Goal: Understand process/instructions: Learn how to perform a task or action

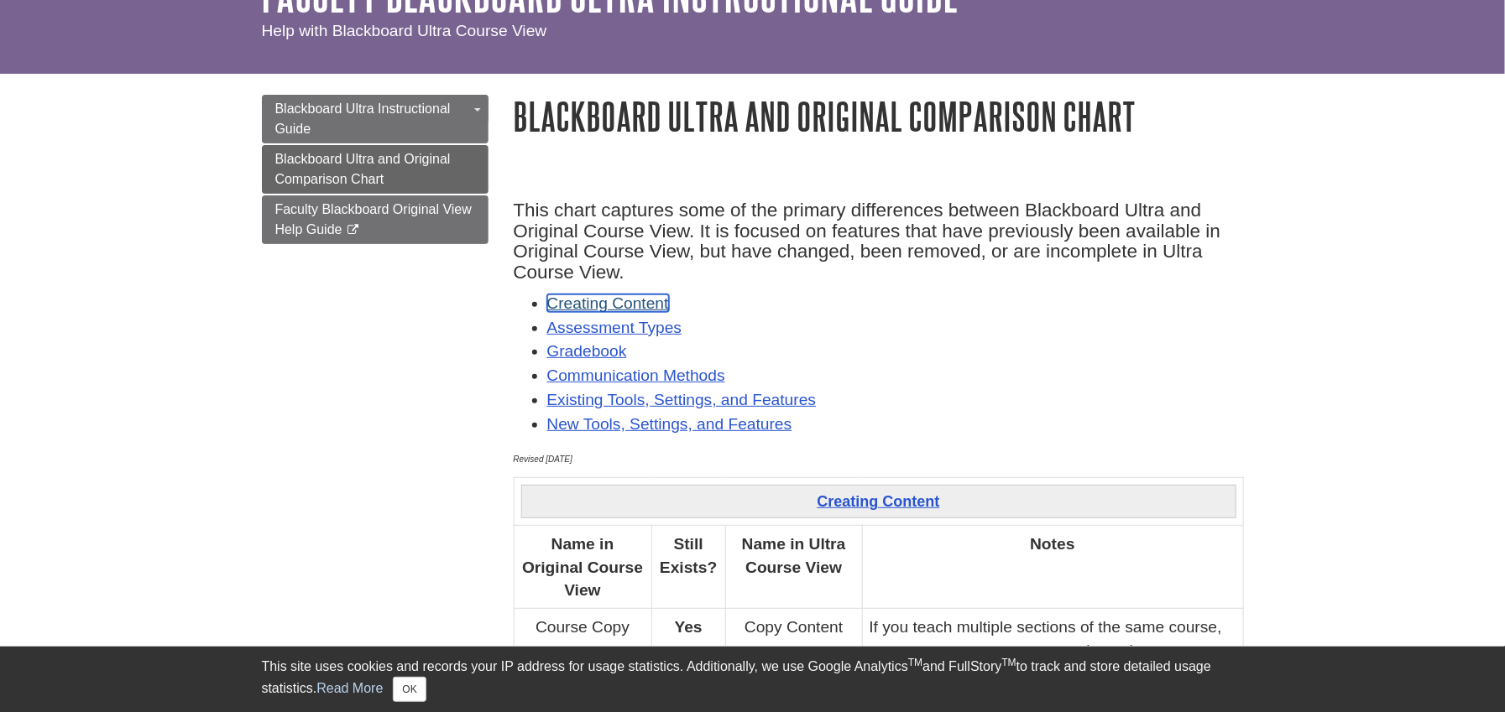
click at [632, 300] on link "Creating Content" at bounding box center [608, 304] width 122 height 18
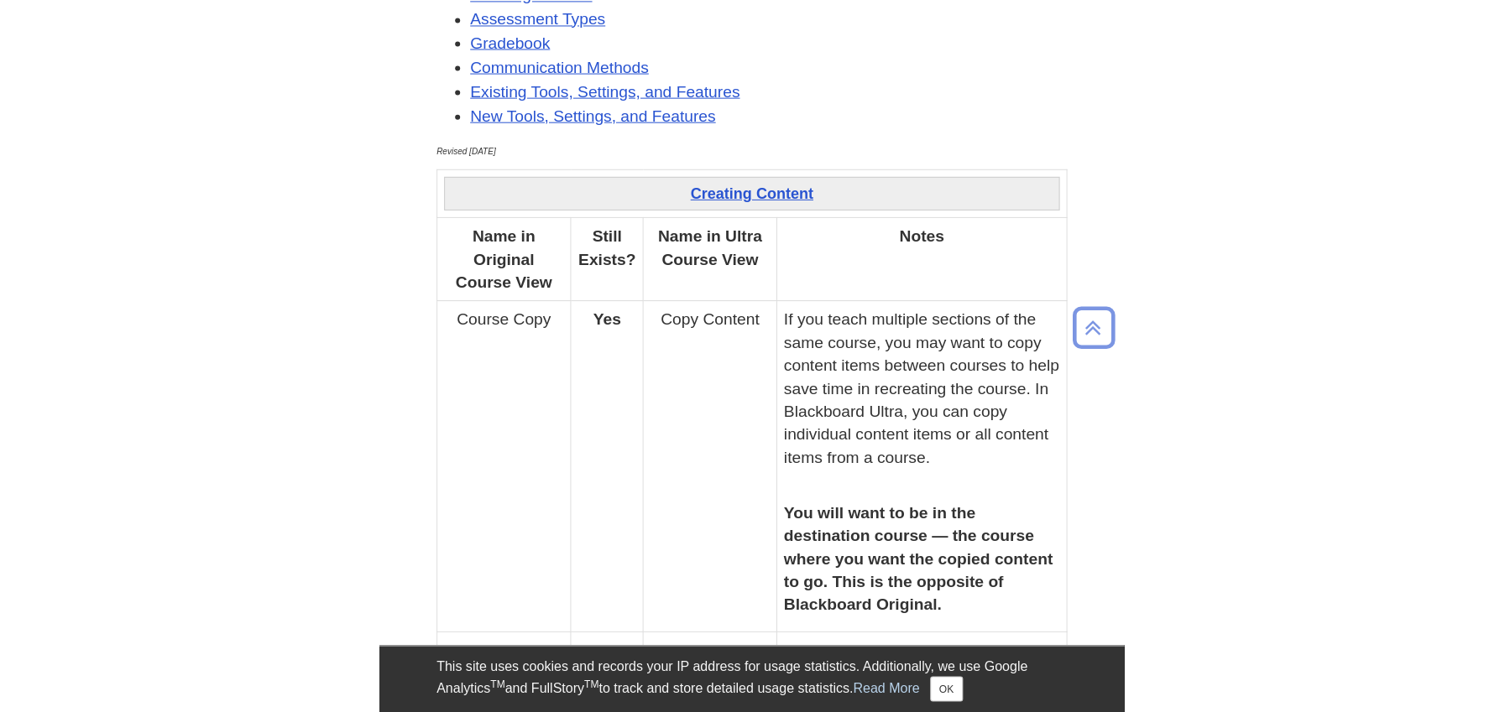
scroll to position [671, 0]
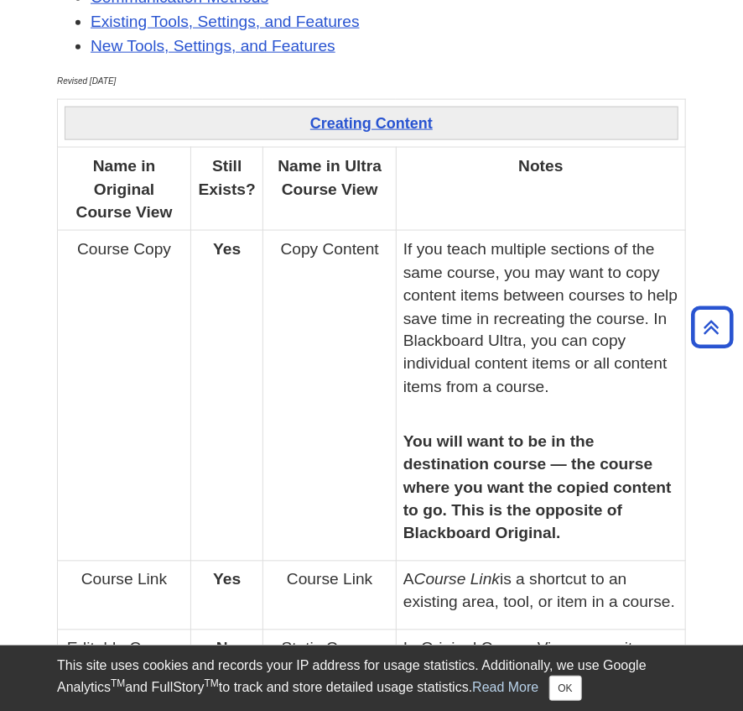
drag, startPoint x: 460, startPoint y: 157, endPoint x: 99, endPoint y: 134, distance: 361.5
copy tbody "Creating Content Name in Original Course View Still Exists? Name in Ultra Cours…"
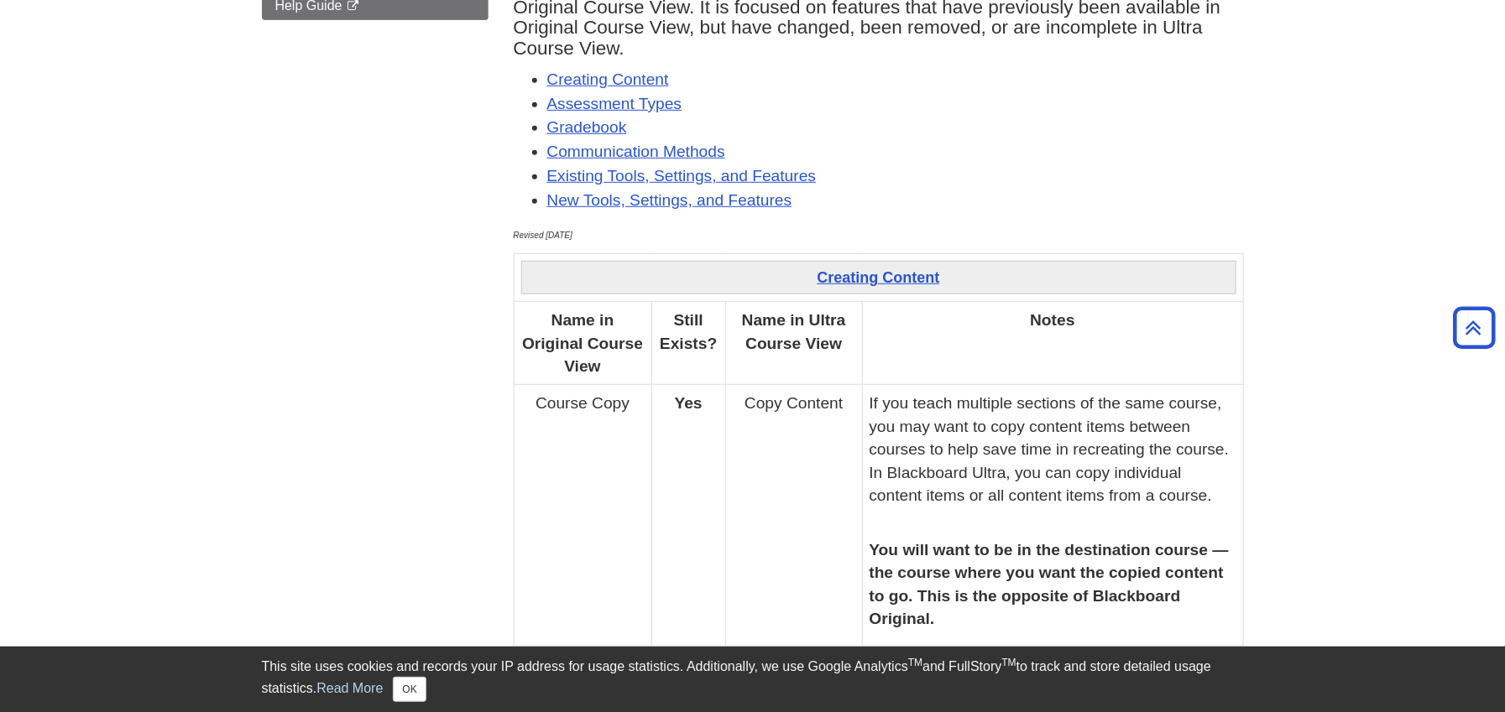
scroll to position [0, 0]
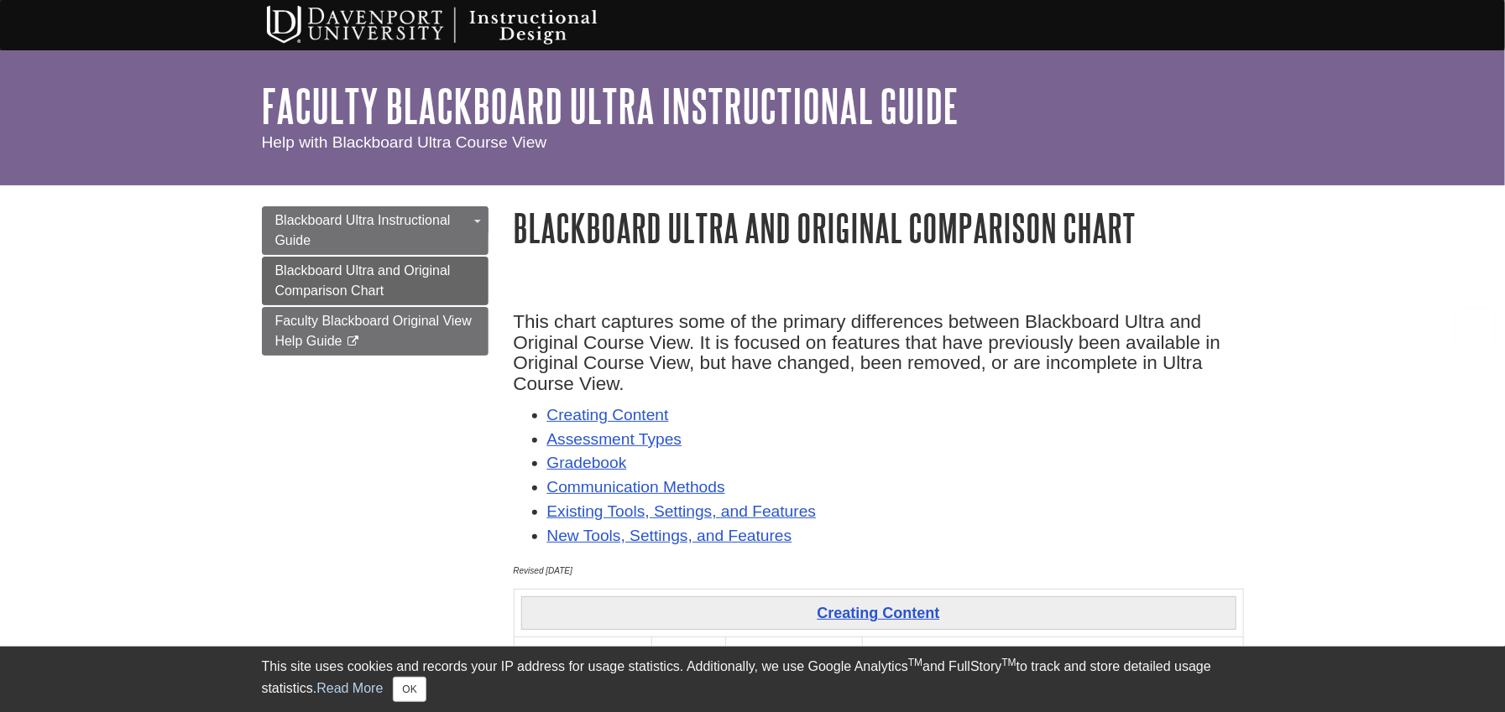
click at [1128, 72] on div "My Davenport DU Library Library Guides Instructional Design Faculty Blackboard …" at bounding box center [752, 117] width 1505 height 135
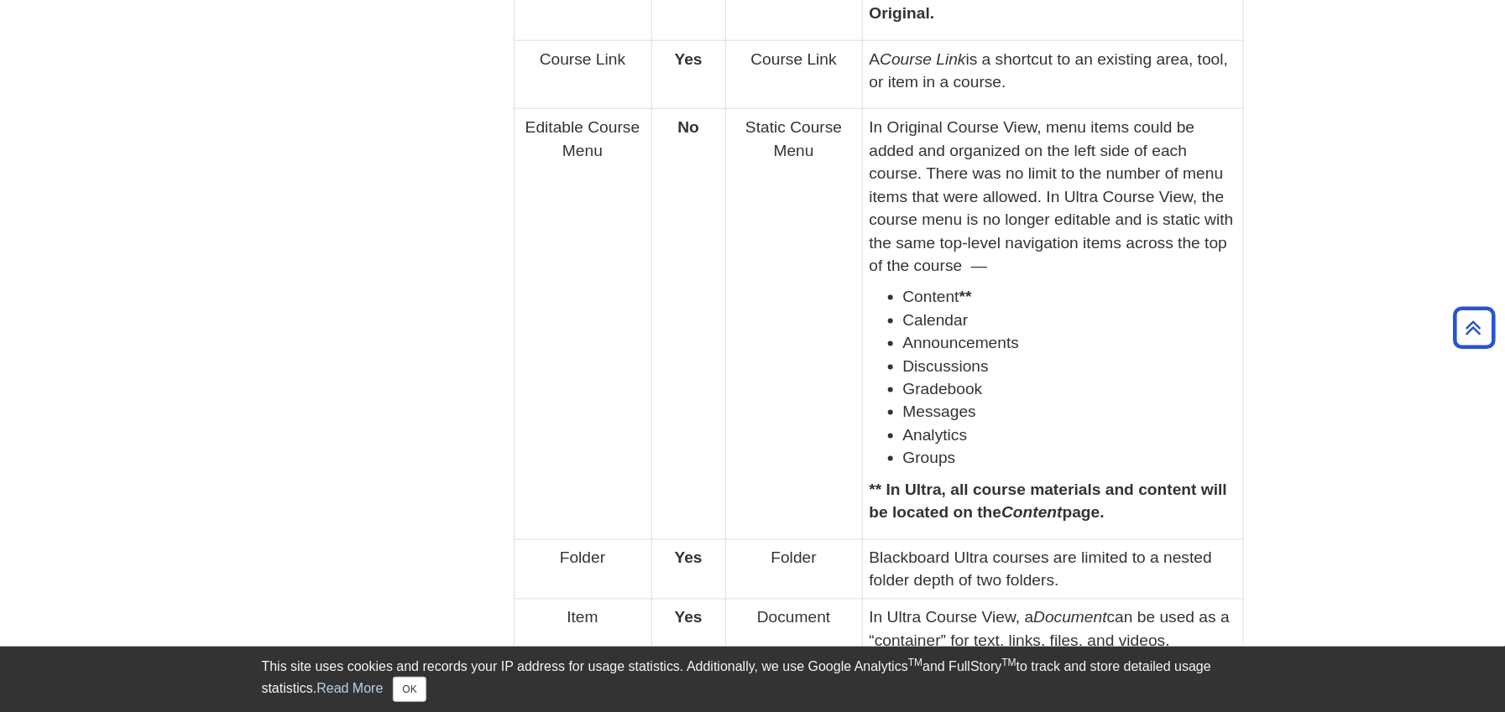
scroll to position [46, 0]
